Goal: Find specific page/section: Find specific page/section

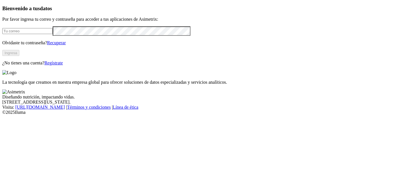
type input "[EMAIL_ADDRESS][PERSON_NAME][DOMAIN_NAME]"
click at [19, 56] on button "Ingresa" at bounding box center [10, 53] width 17 height 6
